Goal: Task Accomplishment & Management: Use online tool/utility

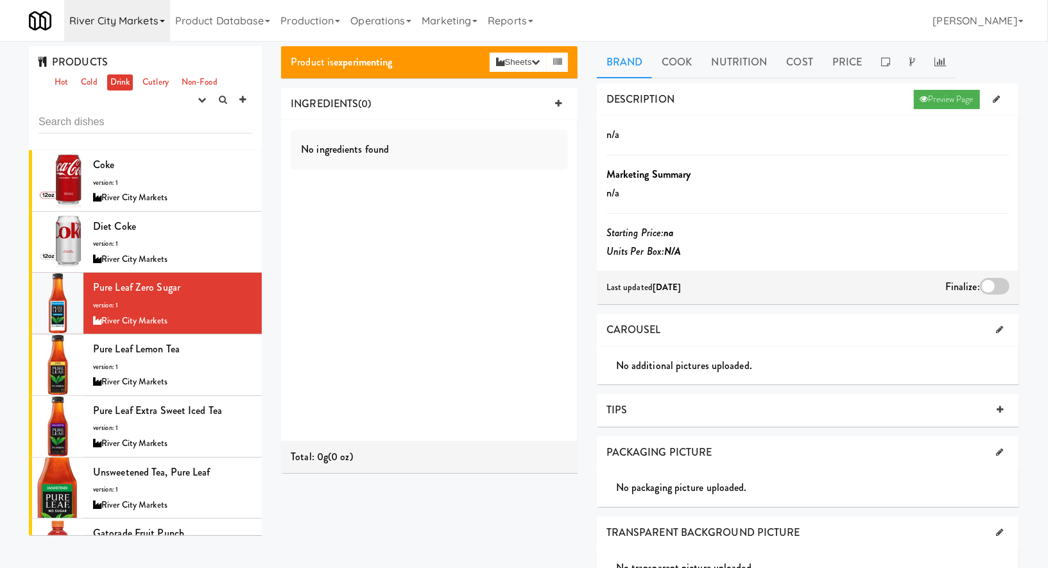
click at [137, 24] on link "River City Markets" at bounding box center [117, 20] width 106 height 41
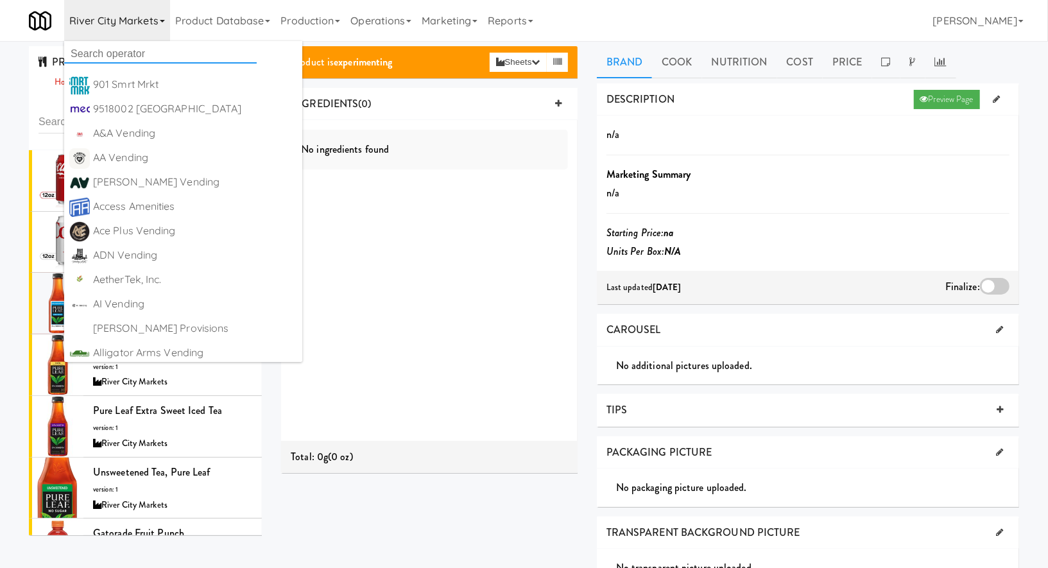
click at [143, 59] on input "text" at bounding box center [160, 53] width 192 height 19
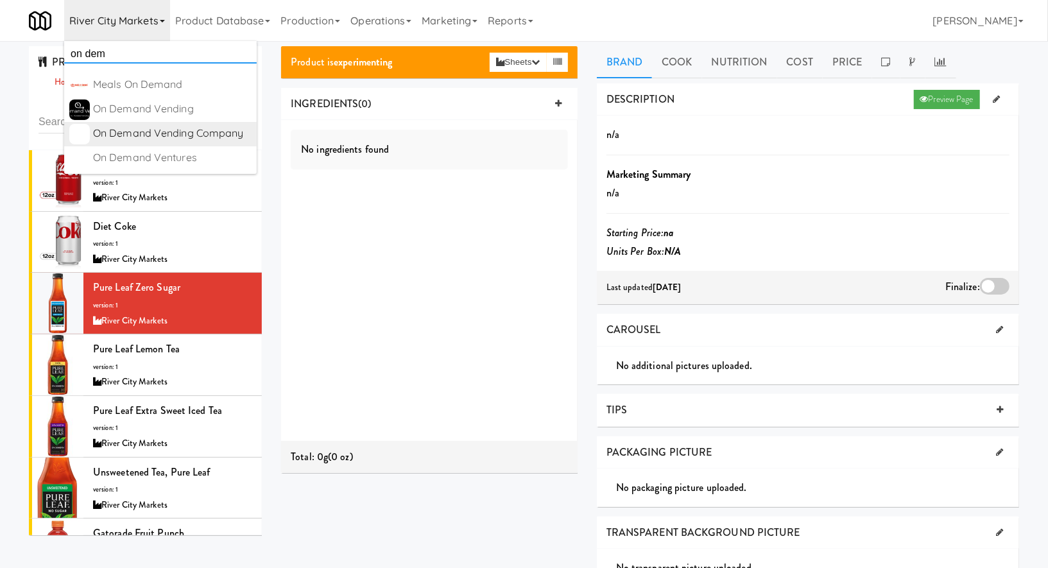
type input "on dem"
click at [177, 137] on div "On Demand Vending Company" at bounding box center [172, 133] width 158 height 19
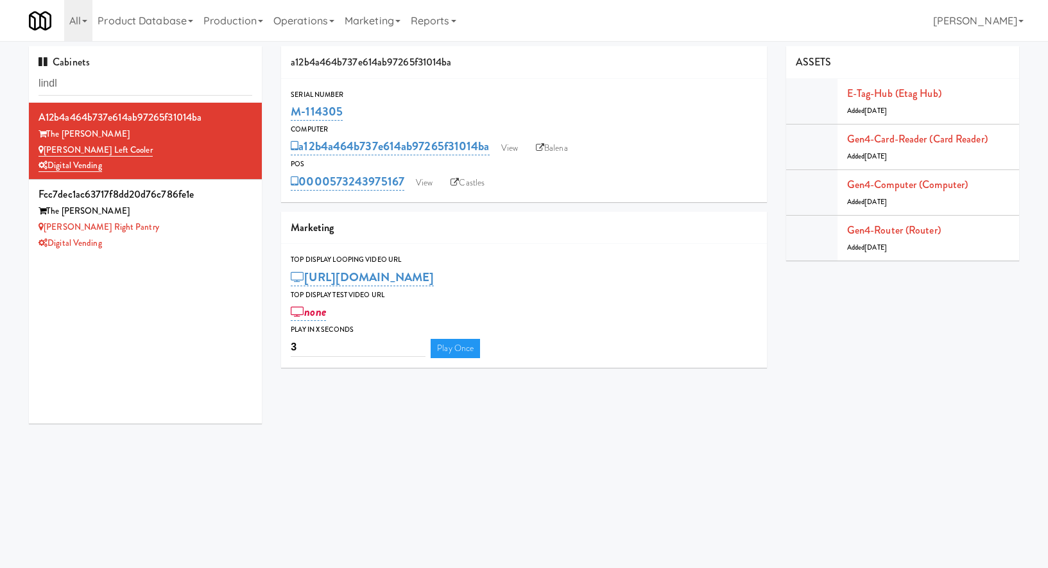
click at [153, 74] on input "lindl" at bounding box center [145, 84] width 214 height 24
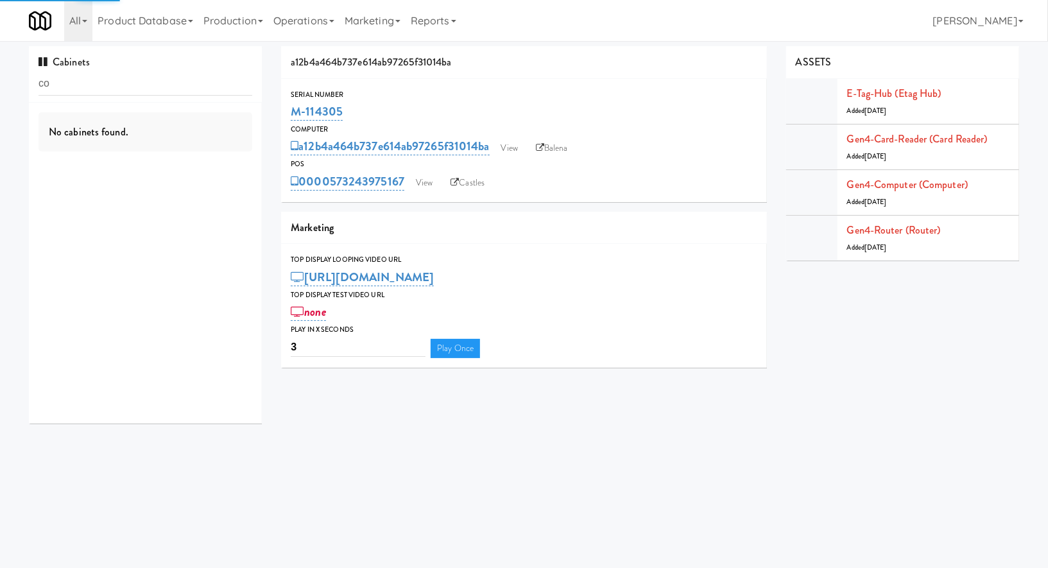
type input "c"
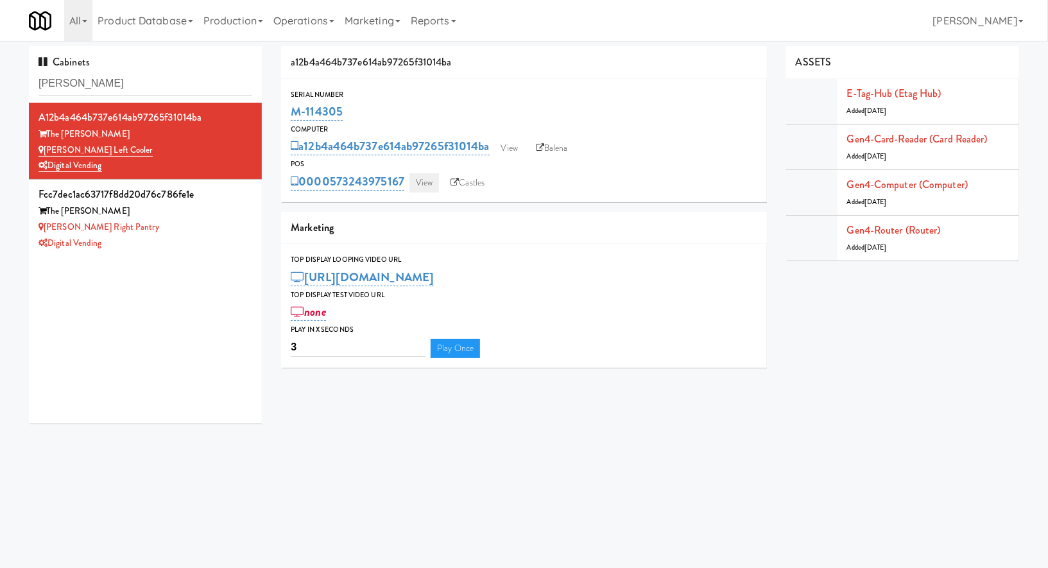
type input "[PERSON_NAME]"
click at [425, 185] on link "View" at bounding box center [424, 182] width 30 height 19
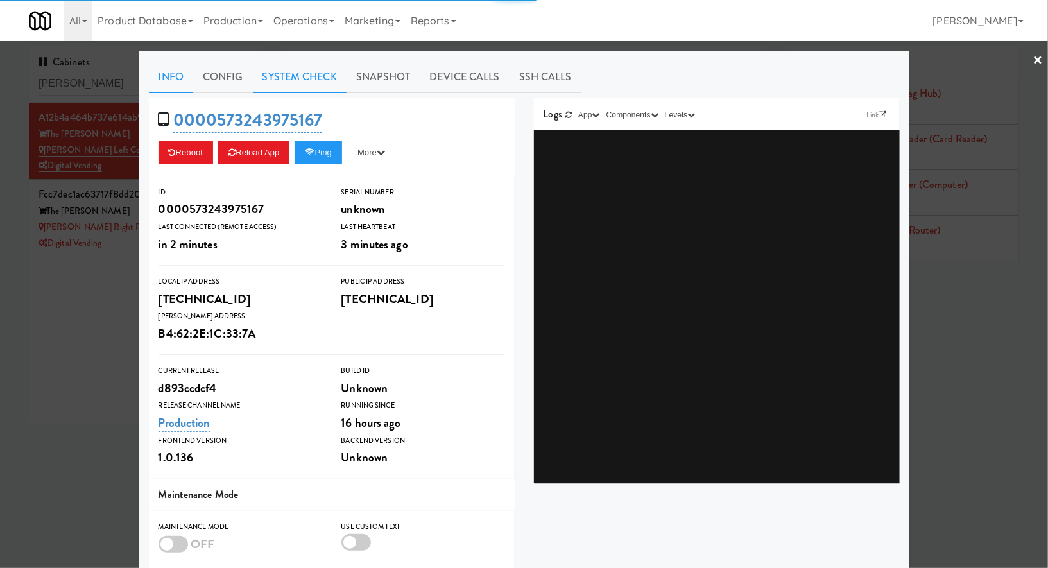
click at [335, 82] on link "System Check" at bounding box center [300, 77] width 94 height 32
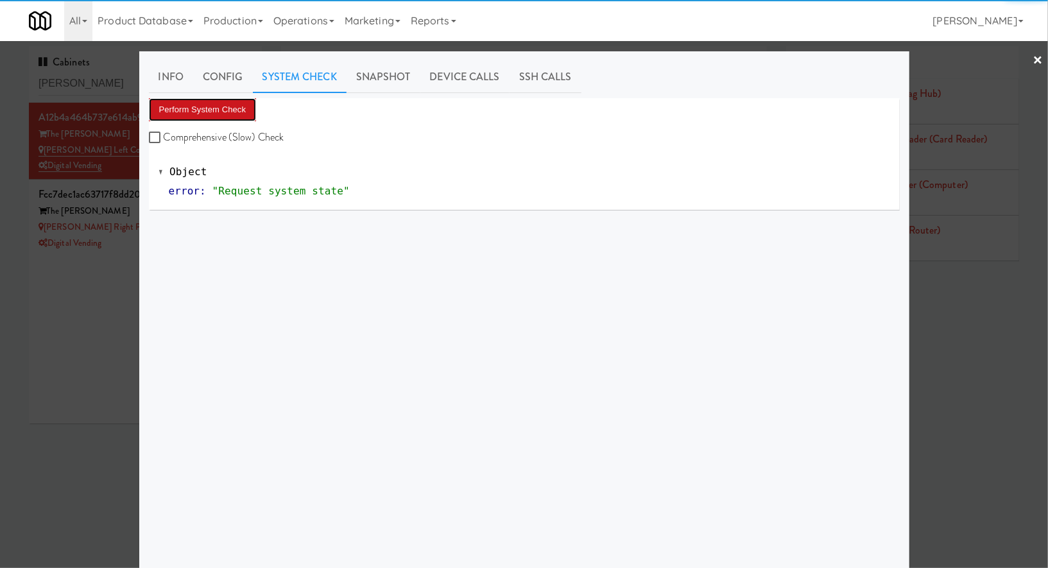
click at [244, 107] on button "Perform System Check" at bounding box center [203, 109] width 108 height 23
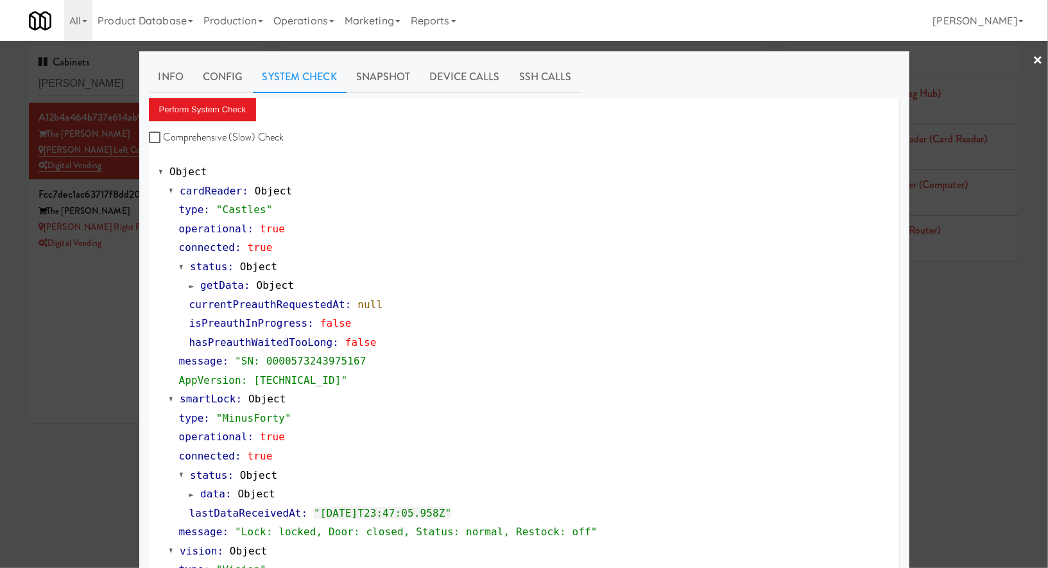
click at [124, 283] on div at bounding box center [524, 284] width 1048 height 568
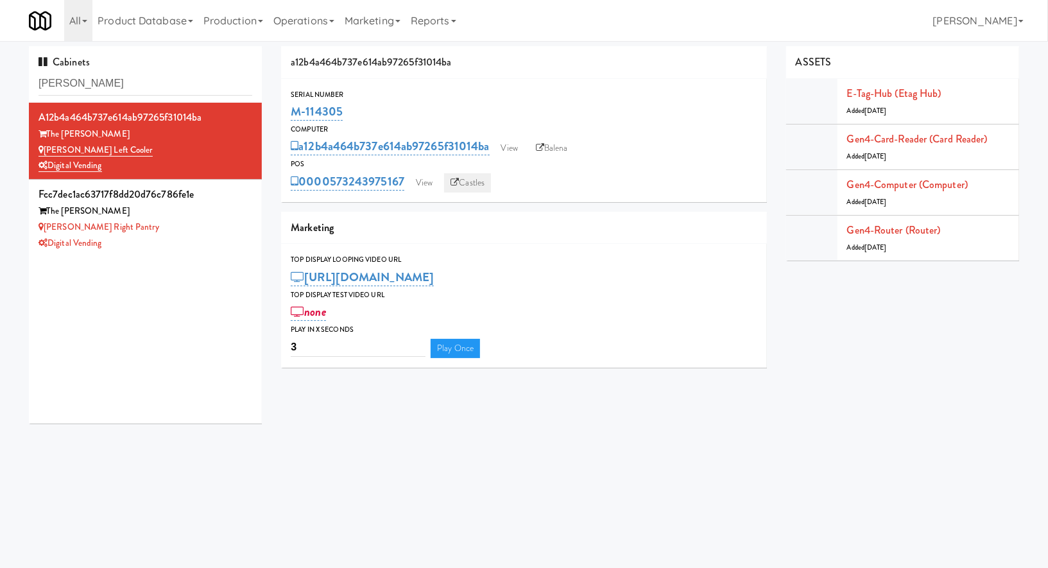
click at [459, 183] on icon at bounding box center [454, 182] width 8 height 8
click at [553, 150] on link "Balena" at bounding box center [551, 148] width 45 height 19
